Goal: Information Seeking & Learning: Find specific fact

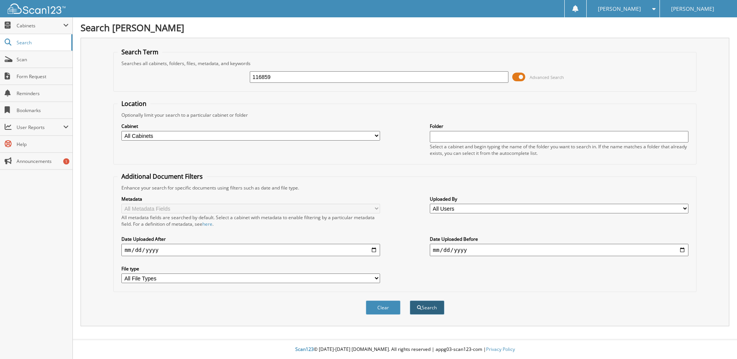
type input "116859"
click at [420, 309] on span "submit" at bounding box center [419, 308] width 5 height 5
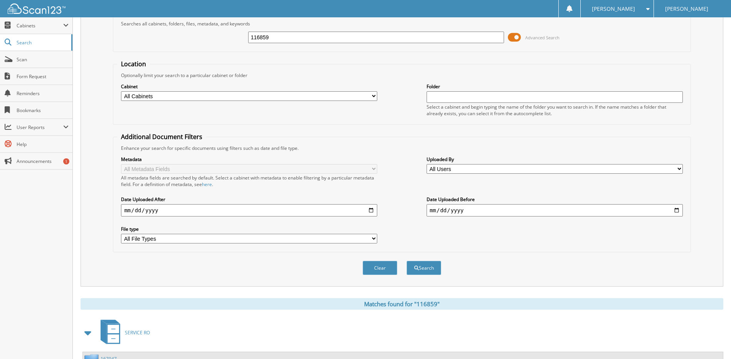
scroll to position [39, 0]
click at [420, 264] on button "Search" at bounding box center [423, 269] width 35 height 14
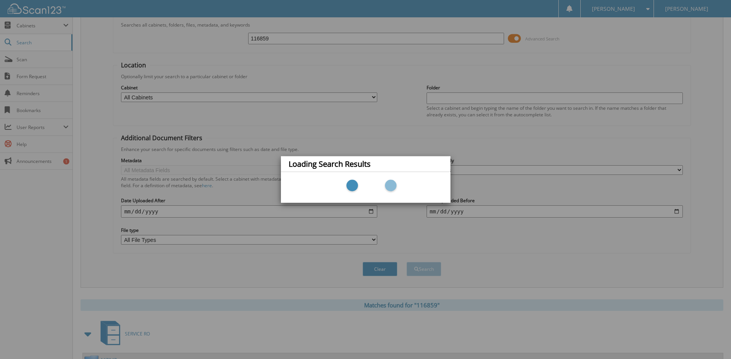
scroll to position [72, 0]
